Goal: Task Accomplishment & Management: Manage account settings

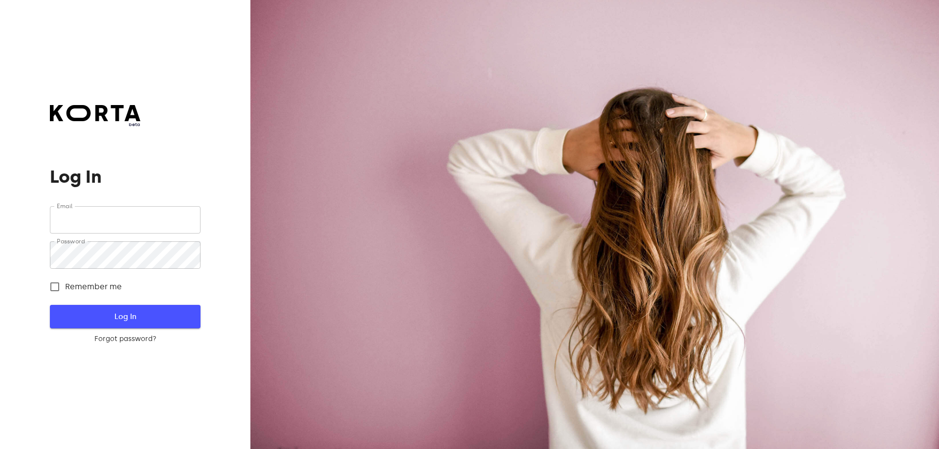
type input "[EMAIL_ADDRESS][DOMAIN_NAME]"
click at [134, 322] on span "Log In" at bounding box center [125, 316] width 119 height 13
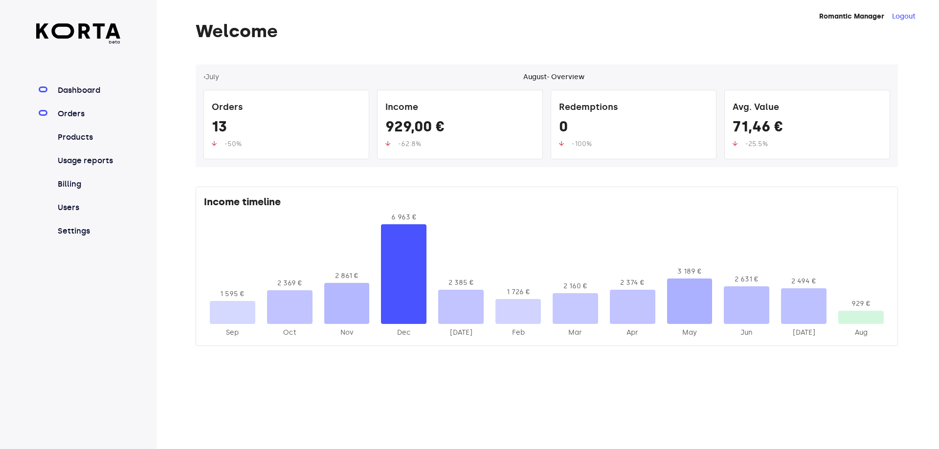
click at [87, 114] on link "Orders" at bounding box center [88, 114] width 65 height 12
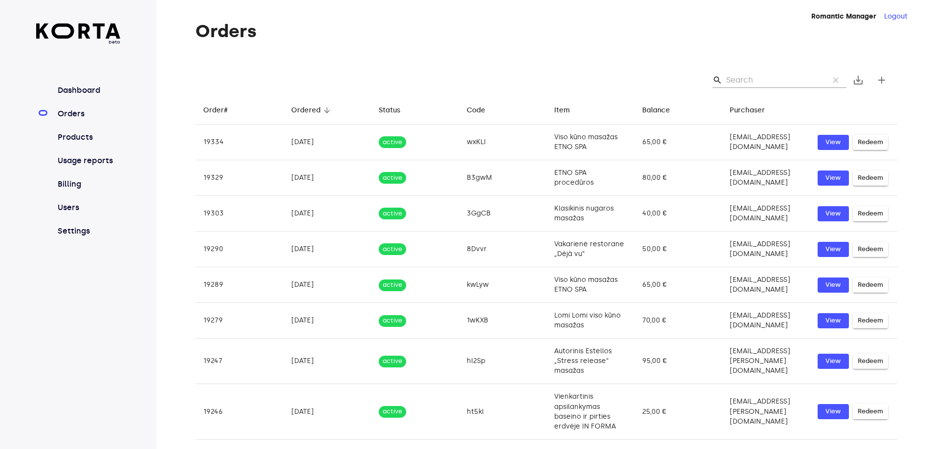
click at [763, 81] on input "Search" at bounding box center [774, 80] width 95 height 16
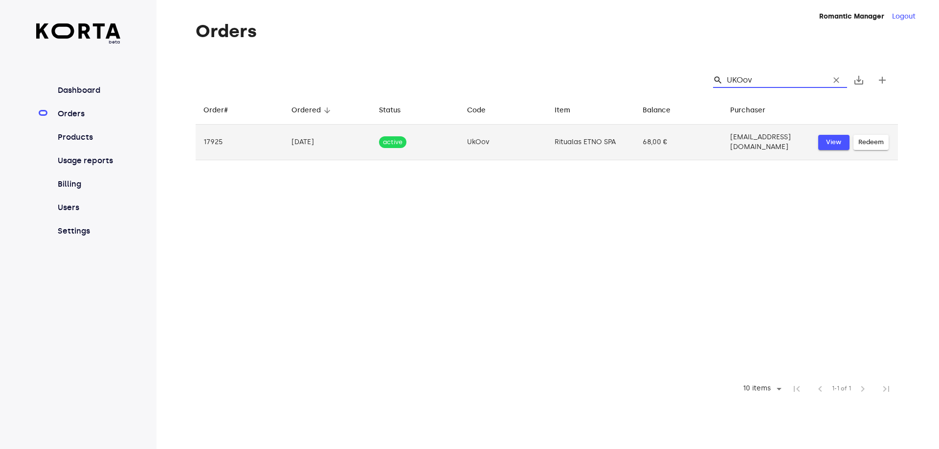
type input "UKOov"
click at [833, 142] on span "View" at bounding box center [834, 142] width 22 height 11
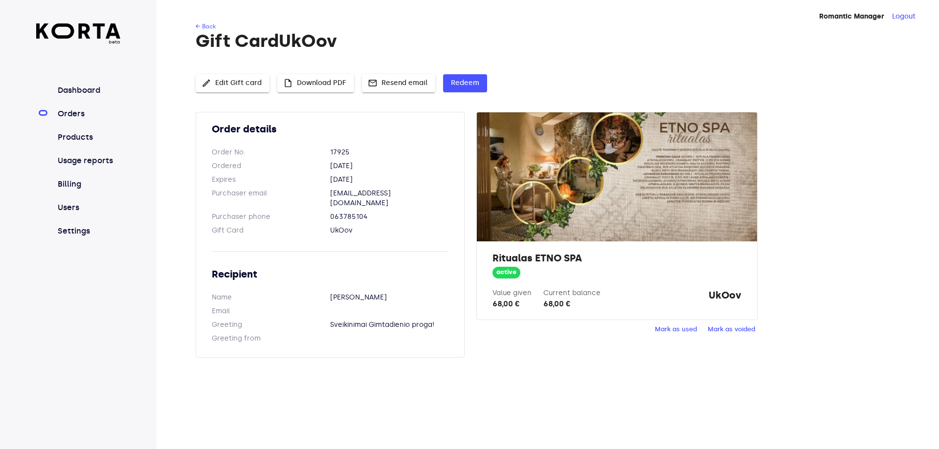
click at [690, 329] on span "Mark as used" at bounding box center [676, 329] width 42 height 11
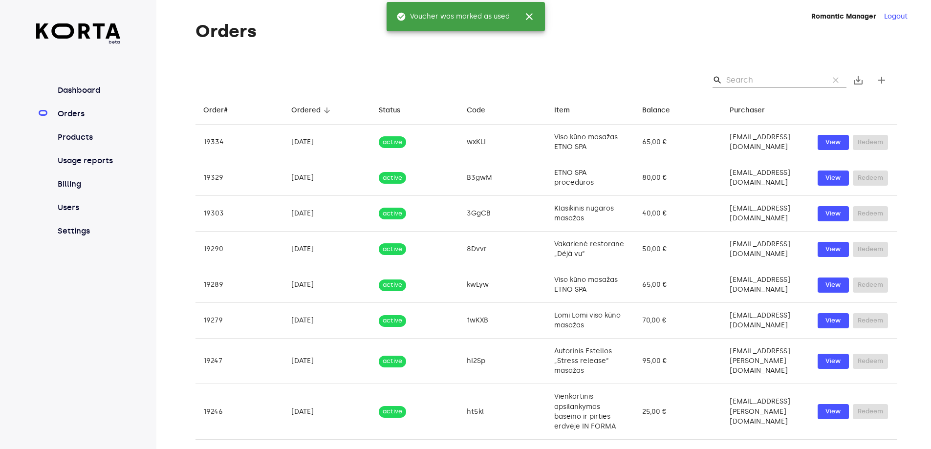
click at [619, 57] on div "Orders search clear save_alt add Order# arrow_downward Ordered arrow_downward S…" at bounding box center [531, 289] width 751 height 535
